Goal: Use online tool/utility: Utilize a website feature to perform a specific function

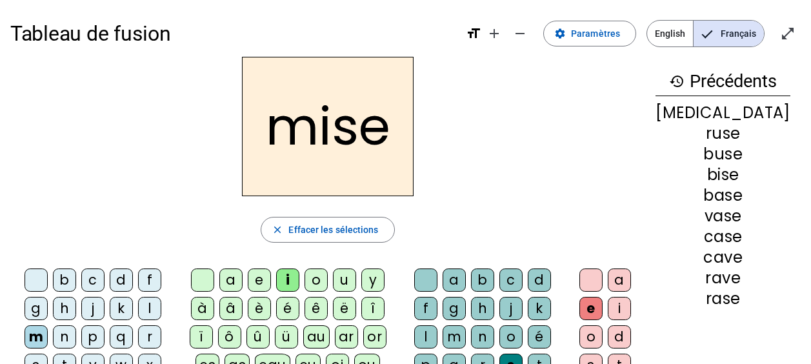
scroll to position [35, 0]
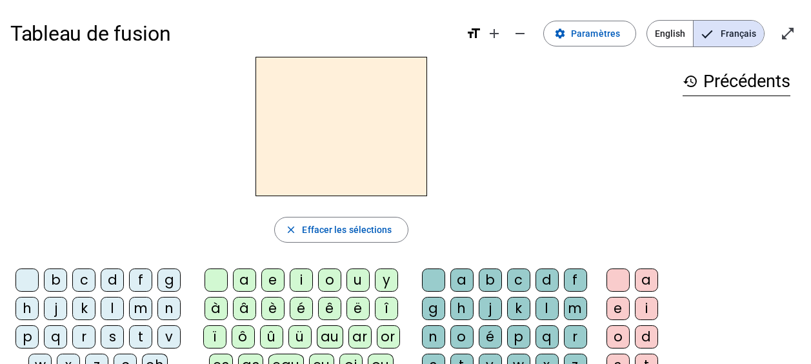
scroll to position [27, 0]
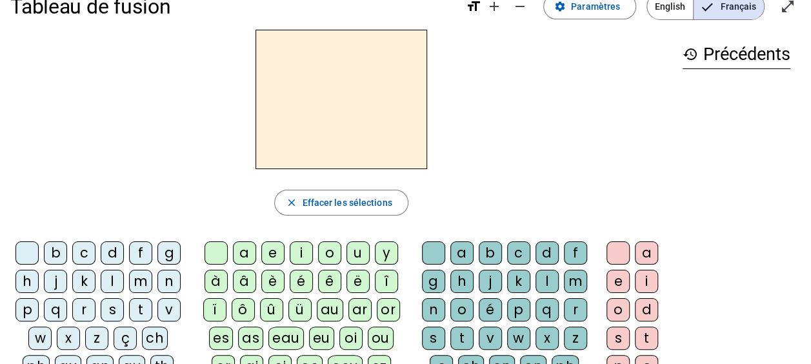
click at [114, 281] on div "l" at bounding box center [112, 281] width 23 height 23
click at [238, 246] on div "a" at bounding box center [244, 252] width 23 height 23
click at [484, 330] on div "v" at bounding box center [490, 337] width 23 height 23
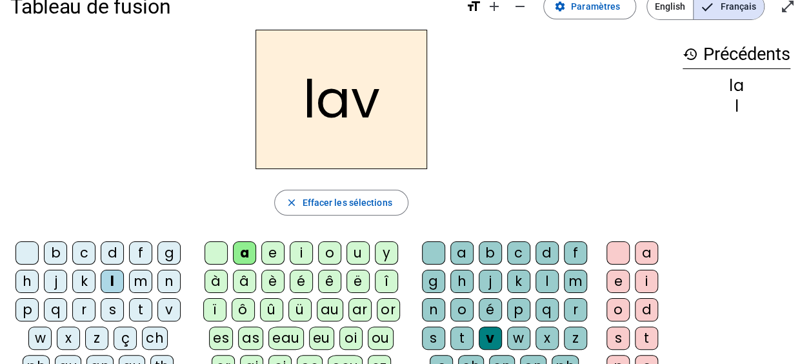
click at [606, 276] on div "e" at bounding box center [617, 281] width 23 height 23
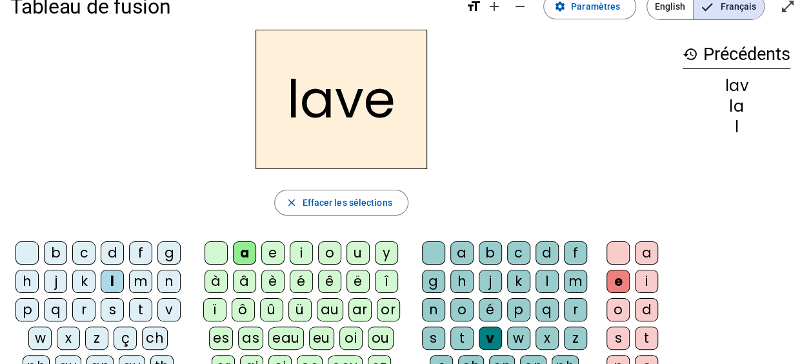
click at [169, 249] on div "g" at bounding box center [168, 252] width 23 height 23
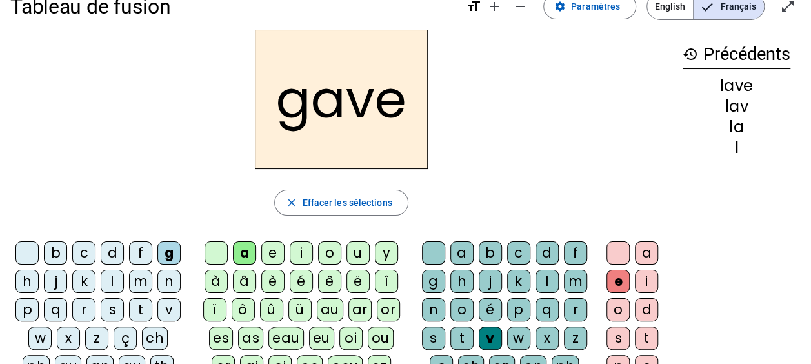
click at [30, 312] on div "p" at bounding box center [26, 309] width 23 height 23
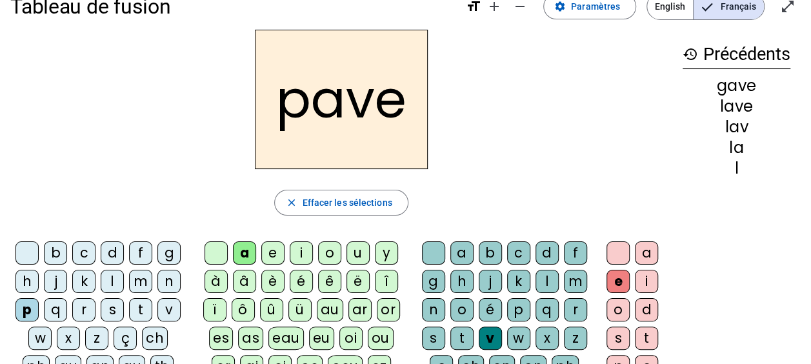
click at [79, 311] on div "r" at bounding box center [83, 309] width 23 height 23
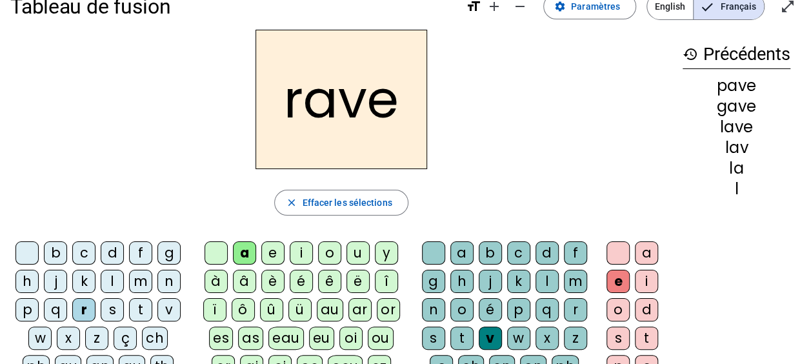
click at [431, 332] on div "s" at bounding box center [433, 337] width 23 height 23
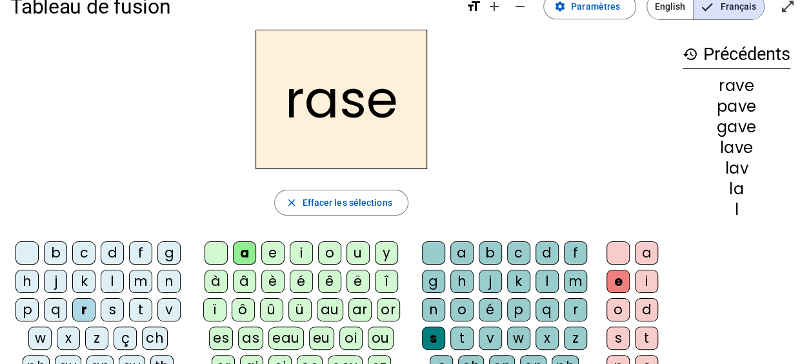
click at [163, 307] on div "v" at bounding box center [168, 309] width 23 height 23
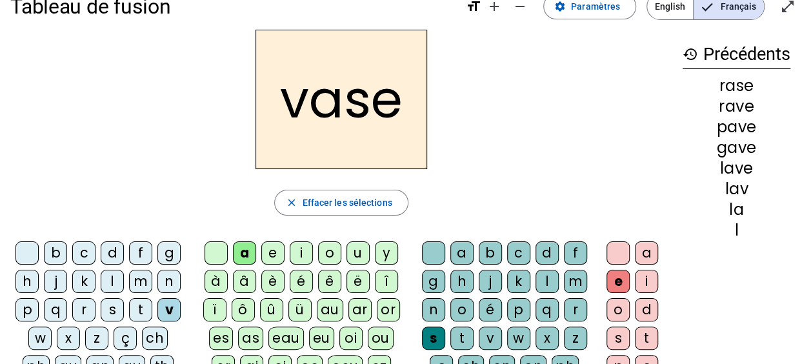
click at [80, 310] on div "r" at bounding box center [83, 309] width 23 height 23
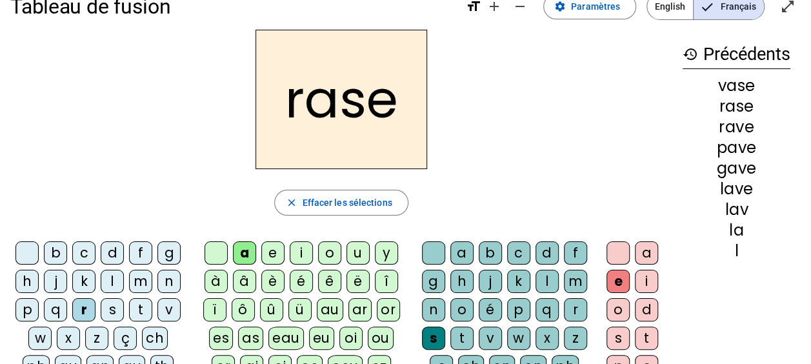
click at [481, 329] on div "v" at bounding box center [490, 337] width 23 height 23
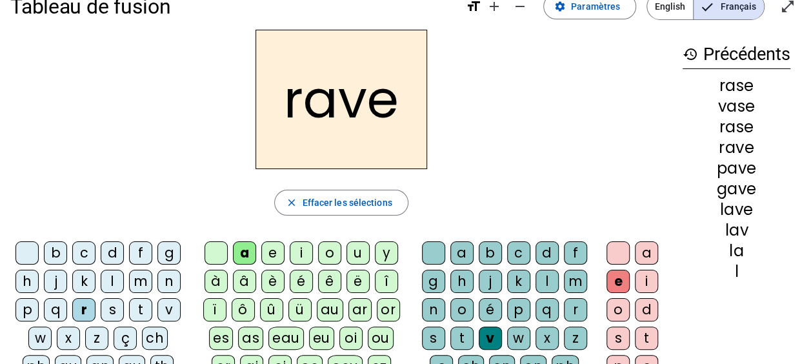
click at [84, 251] on div "c" at bounding box center [83, 252] width 23 height 23
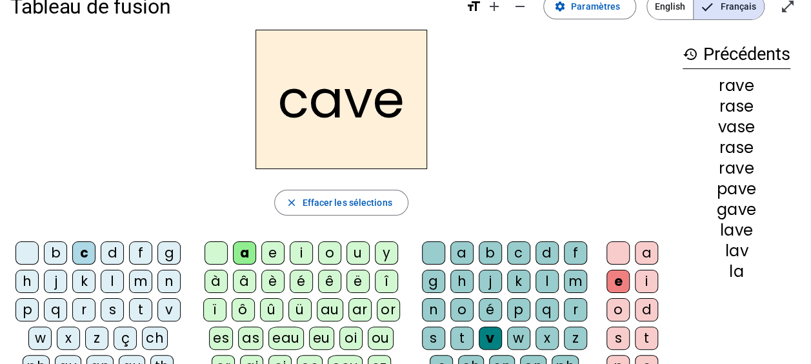
click at [432, 330] on div "s" at bounding box center [433, 337] width 23 height 23
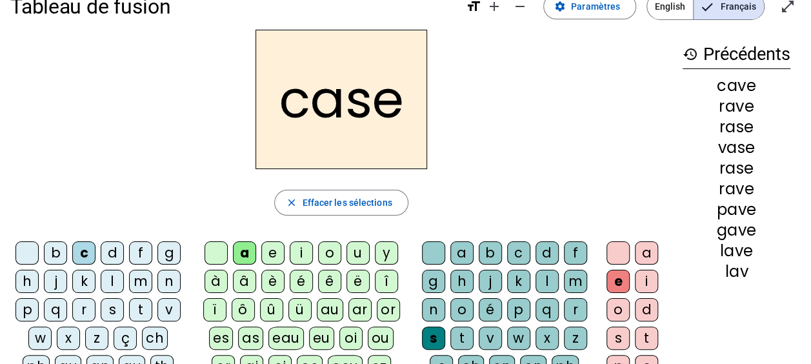
click at [177, 307] on div "v" at bounding box center [168, 309] width 23 height 23
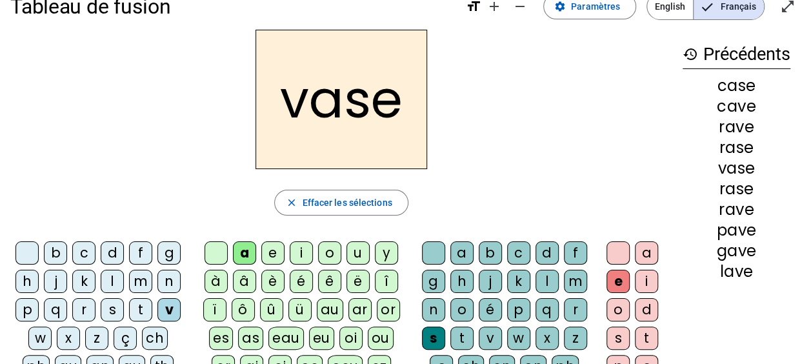
click at [51, 250] on div "b" at bounding box center [55, 252] width 23 height 23
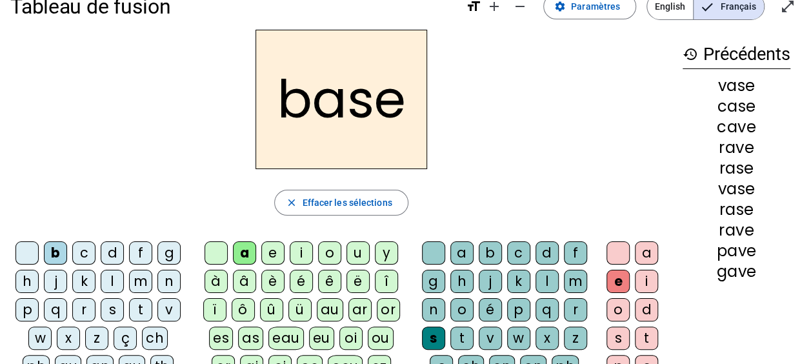
click at [293, 246] on div "i" at bounding box center [301, 252] width 23 height 23
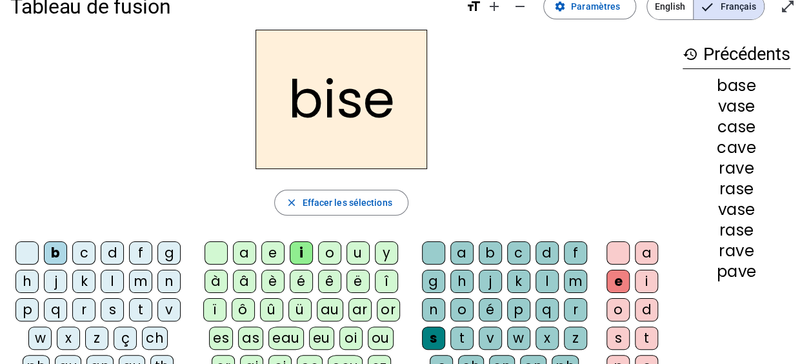
click at [357, 252] on div "u" at bounding box center [357, 252] width 23 height 23
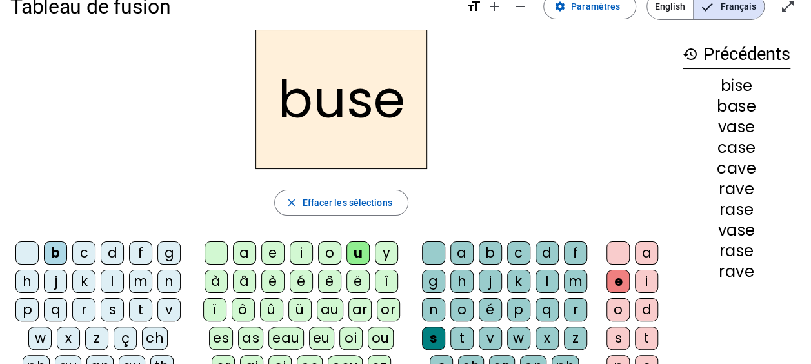
click at [80, 308] on div "r" at bounding box center [83, 309] width 23 height 23
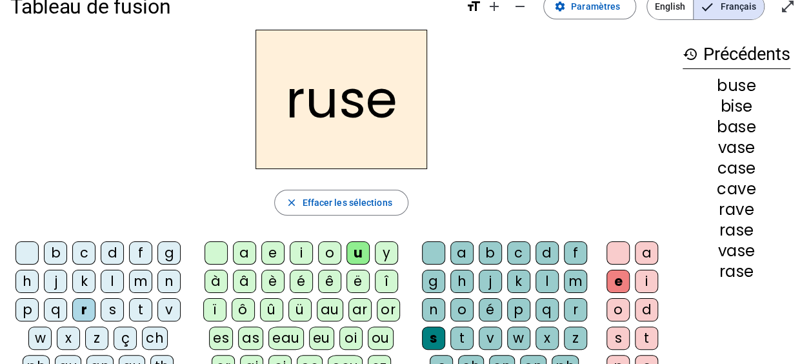
click at [138, 281] on div "m" at bounding box center [140, 281] width 23 height 23
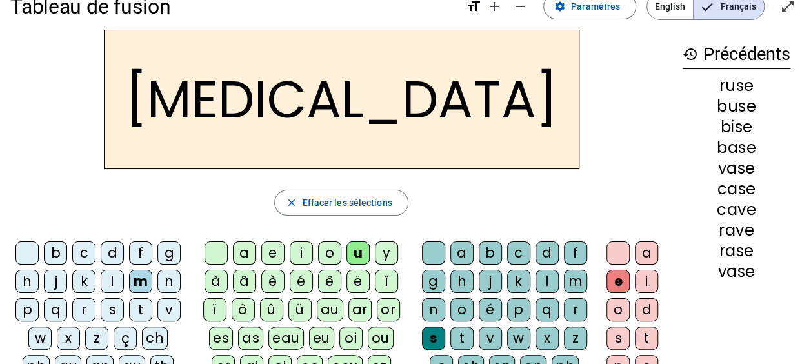
click at [296, 254] on div "i" at bounding box center [301, 252] width 23 height 23
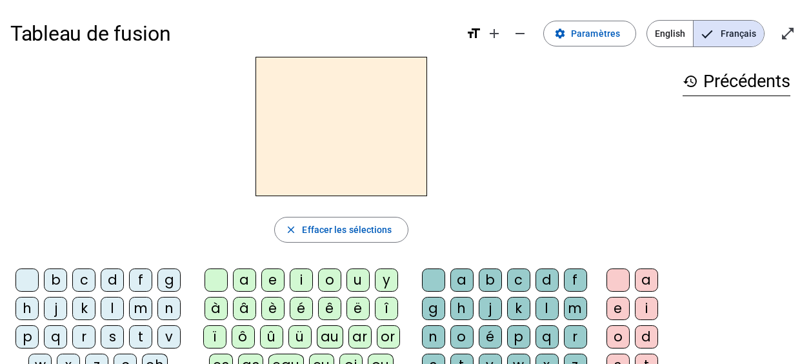
scroll to position [18, 0]
